Goal: Task Accomplishment & Management: Manage account settings

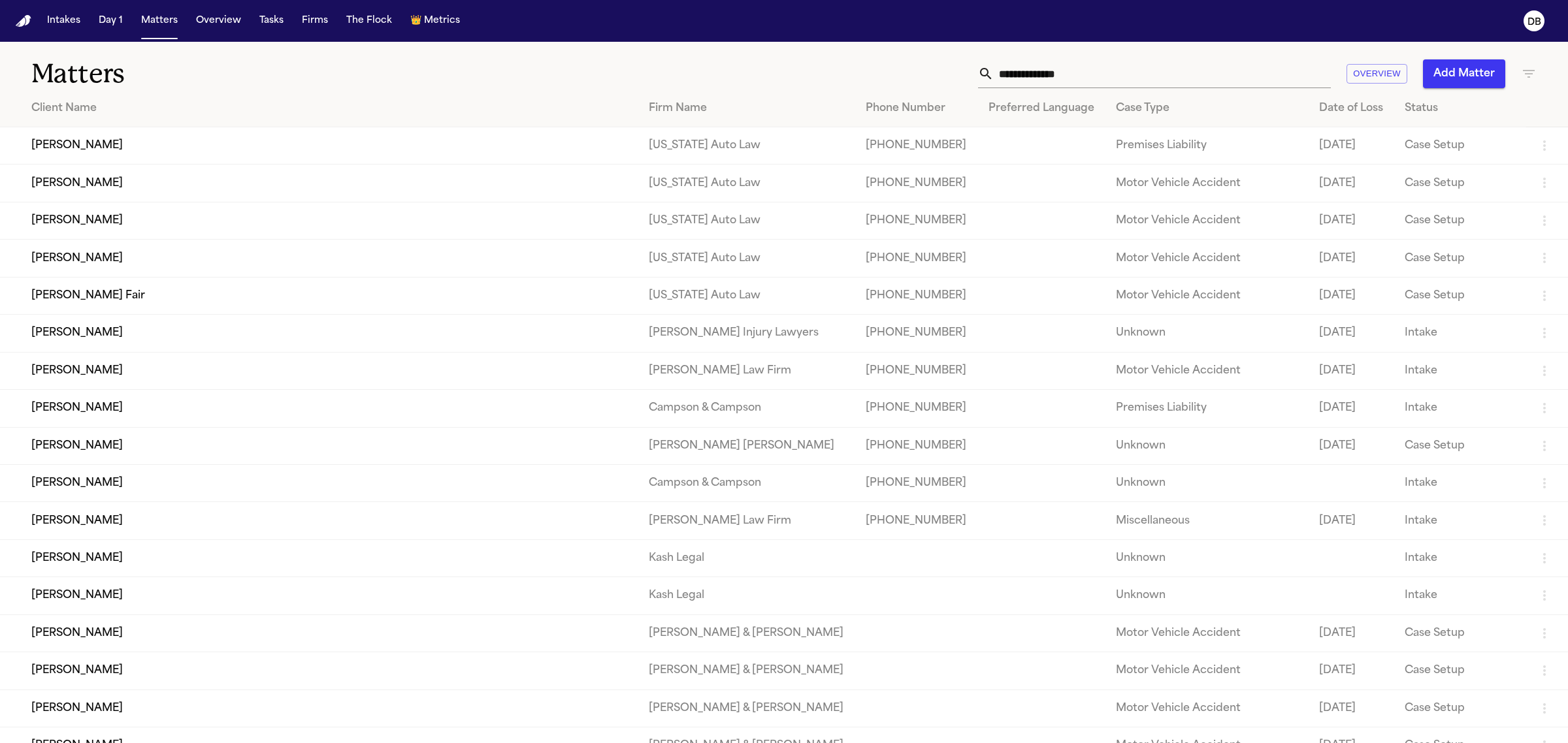
click at [422, 72] on h1 "Matters" at bounding box center [257, 73] width 451 height 32
